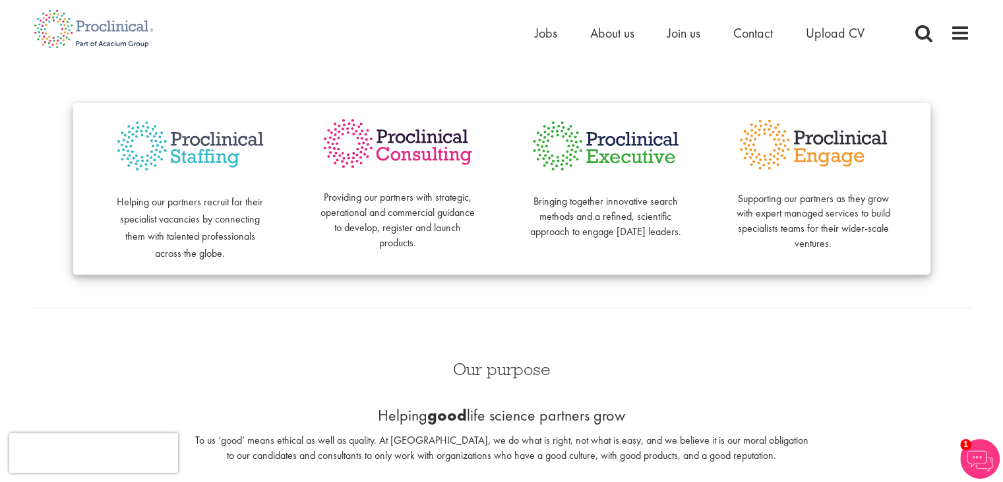
scroll to position [330, 0]
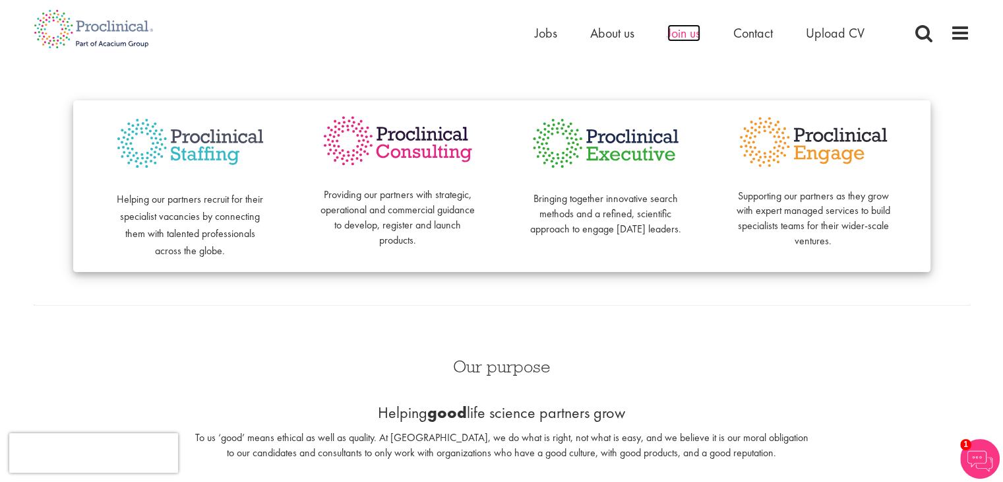
click at [690, 40] on span "Join us" at bounding box center [684, 32] width 33 height 17
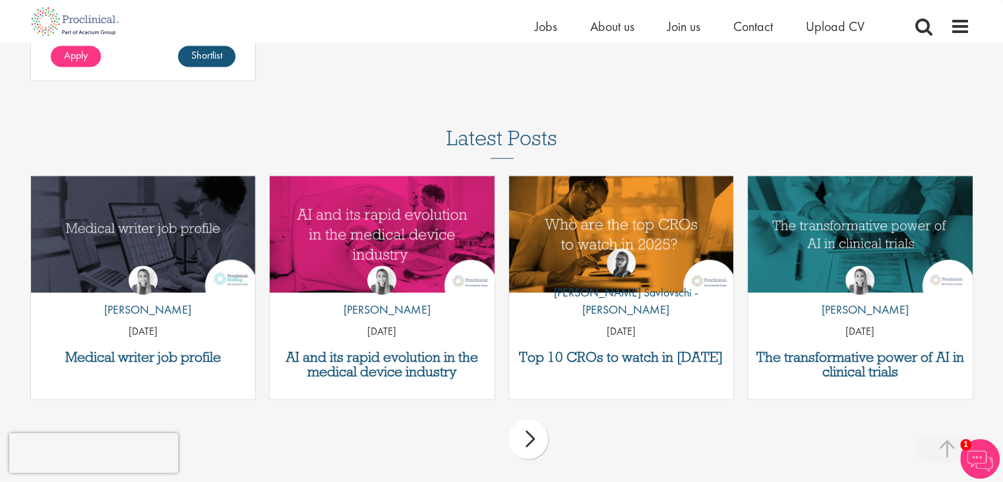
scroll to position [1927, 0]
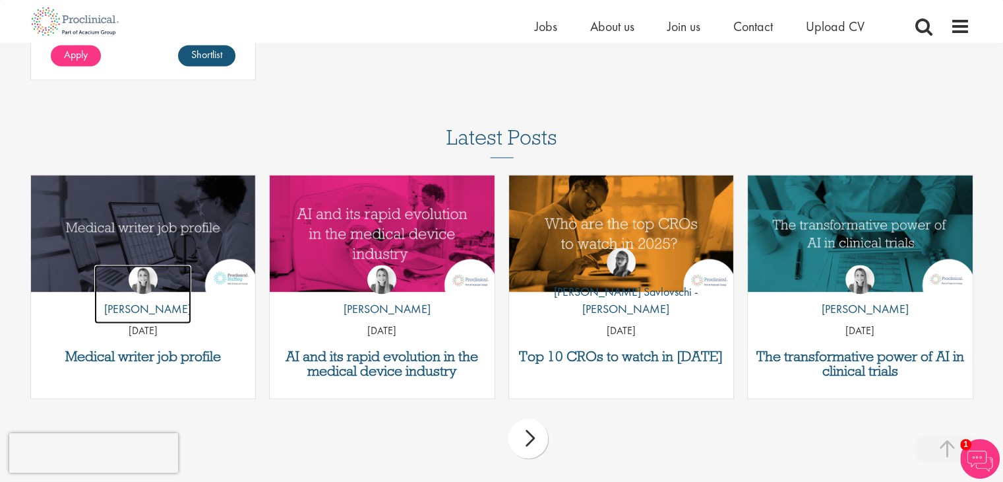
click at [121, 280] on link "by Hannah Burke" at bounding box center [142, 294] width 97 height 59
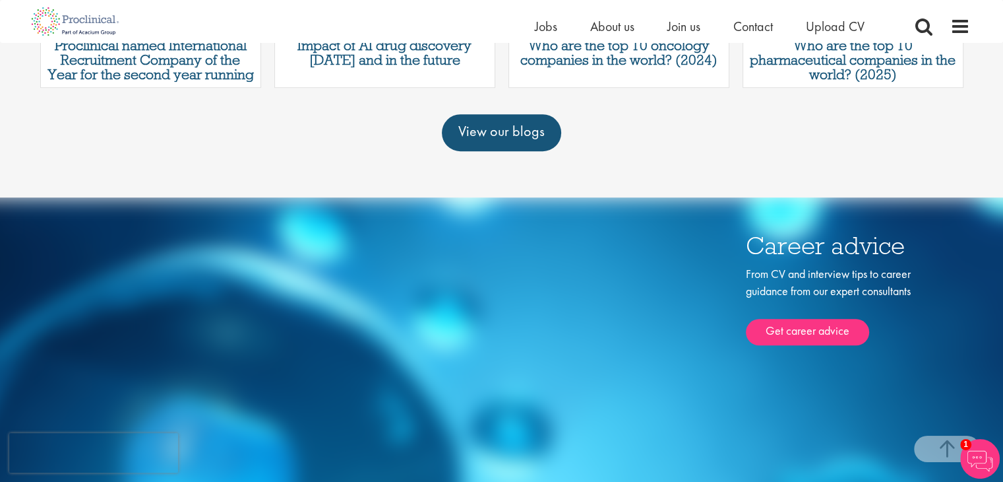
scroll to position [1037, 0]
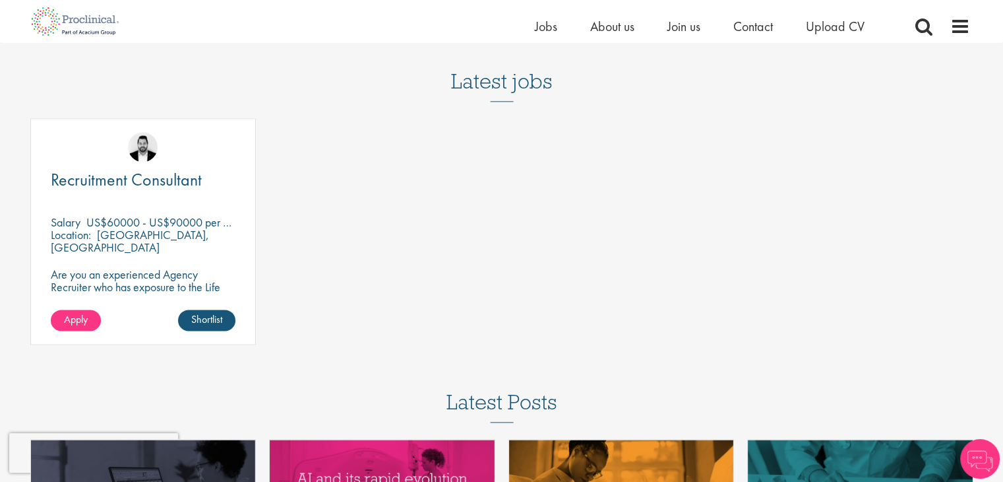
scroll to position [1927, 0]
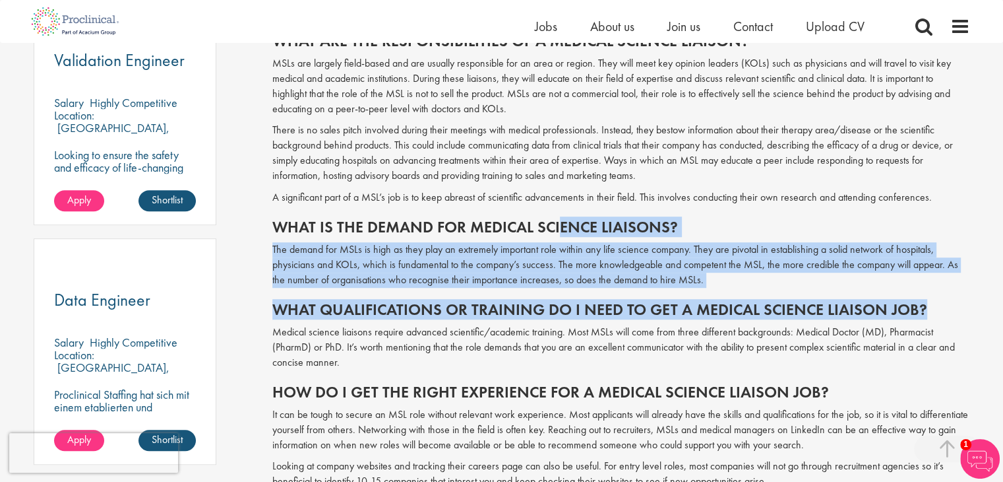
drag, startPoint x: 558, startPoint y: 231, endPoint x: 965, endPoint y: 287, distance: 410.8
click at [965, 287] on span "Have you ever considered a career as a medical science liaison (MSL)? With the …" at bounding box center [621, 366] width 698 height 1132
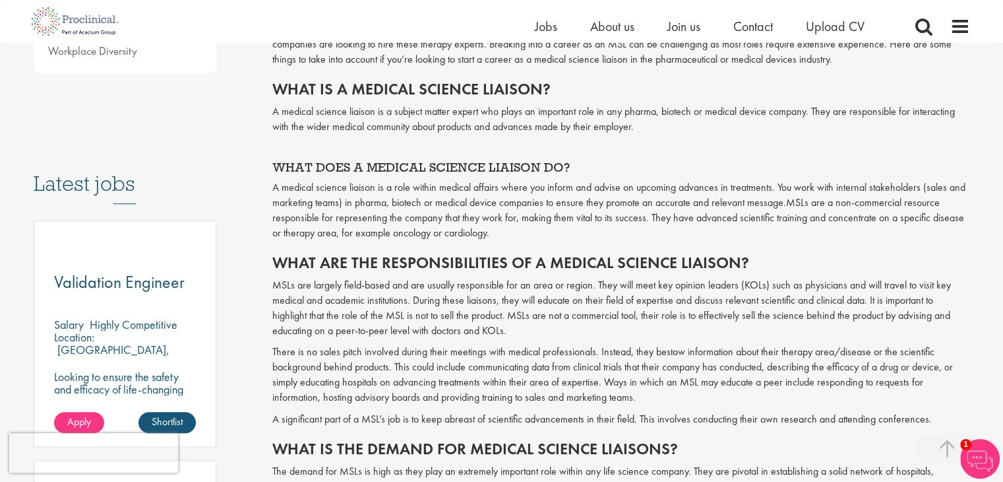
scroll to position [573, 0]
